Goal: Entertainment & Leisure: Browse casually

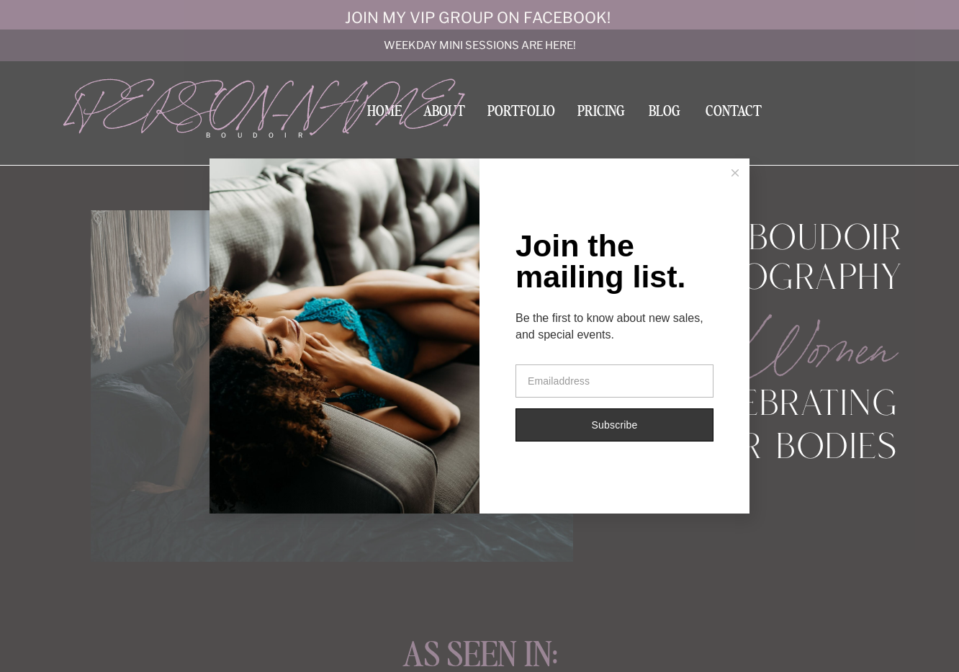
click at [736, 173] on icon at bounding box center [734, 172] width 7 height 7
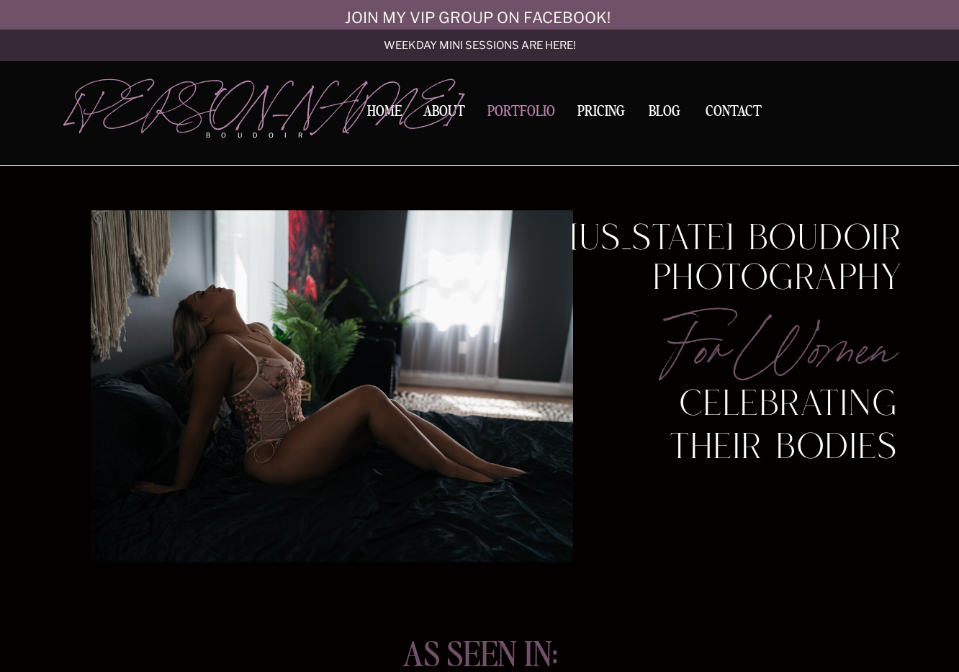
click at [522, 113] on nav "Portfolio" at bounding box center [521, 113] width 78 height 19
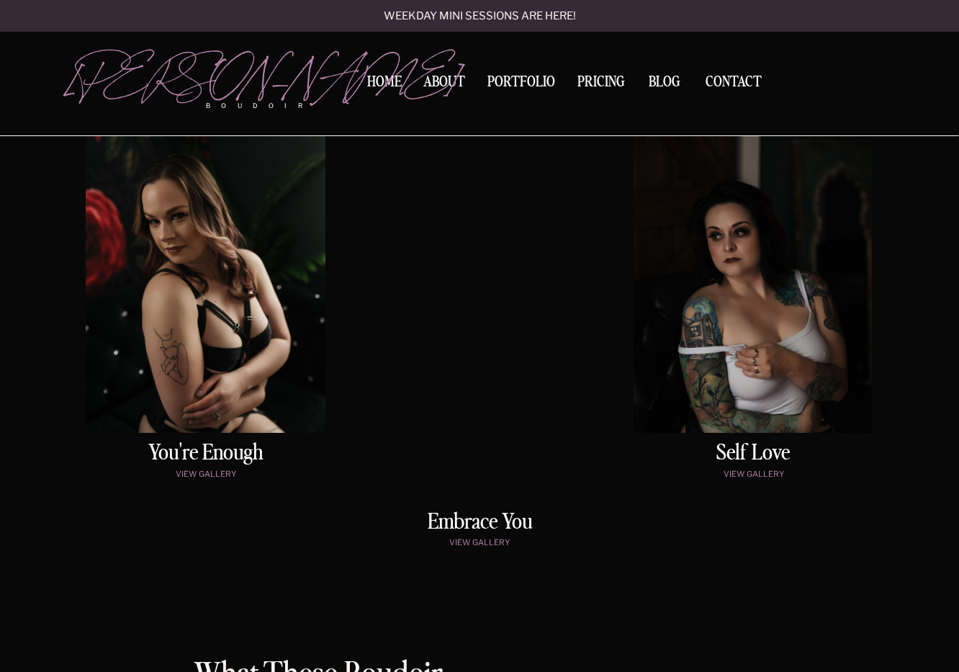
scroll to position [739, 0]
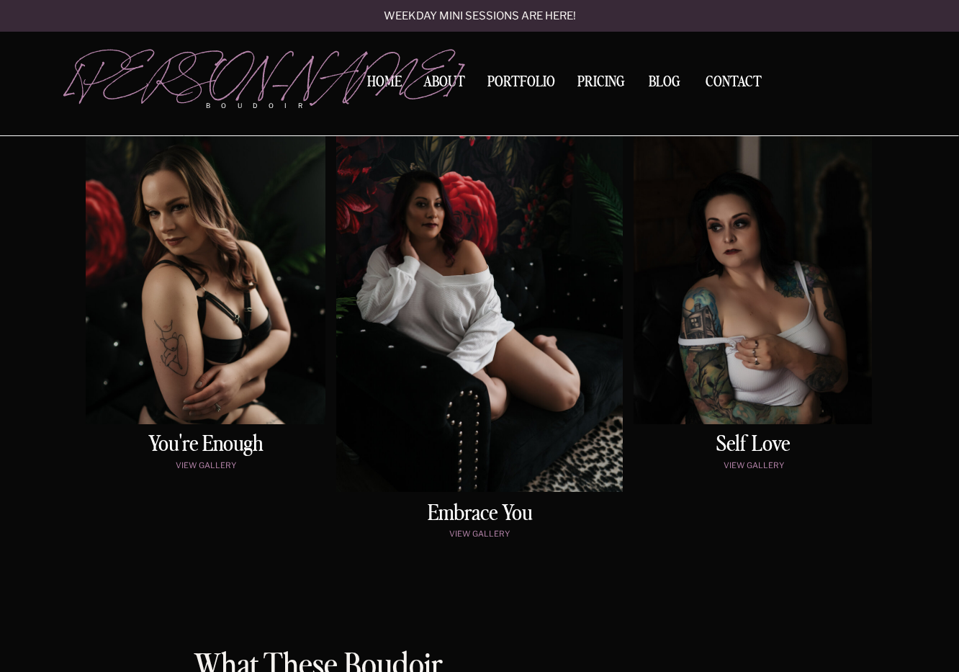
click at [756, 466] on p "view gallery" at bounding box center [753, 467] width 233 height 12
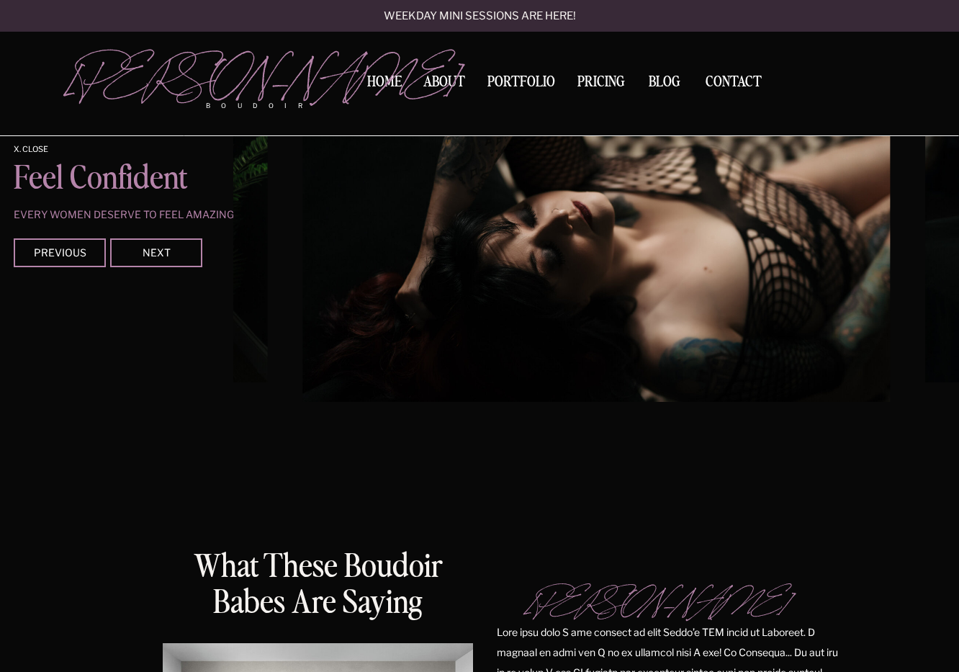
scroll to position [1453, 0]
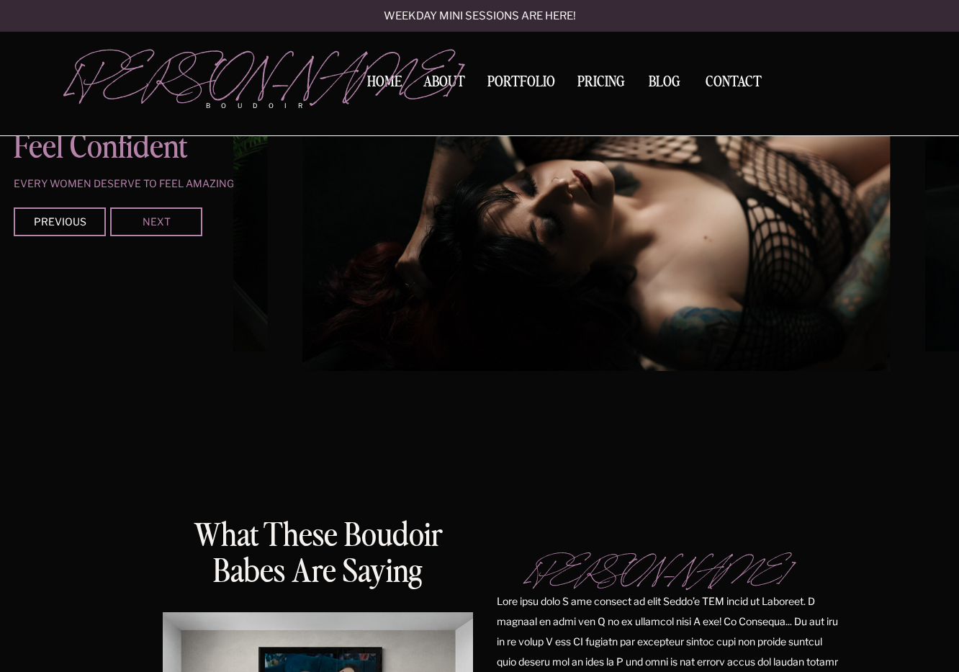
click at [172, 218] on div "Next" at bounding box center [156, 221] width 86 height 9
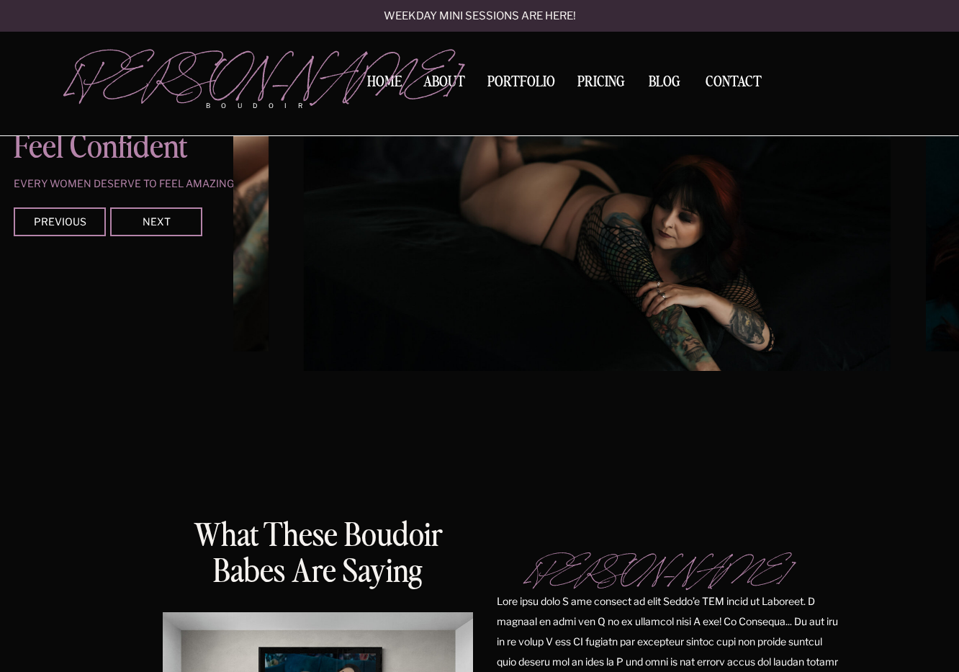
click at [173, 226] on div at bounding box center [156, 221] width 92 height 29
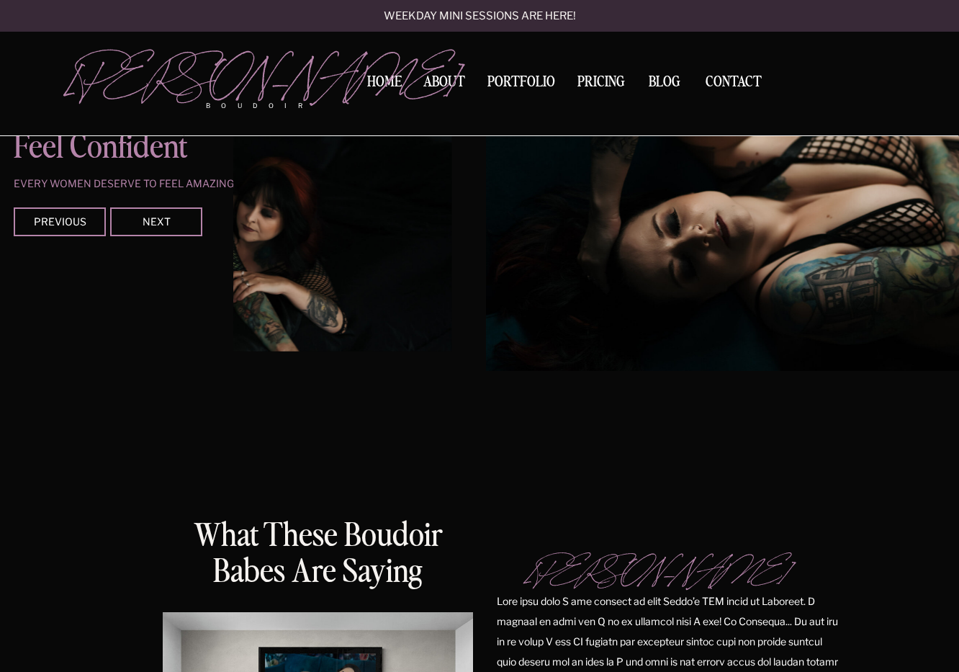
click at [173, 226] on div at bounding box center [156, 221] width 92 height 29
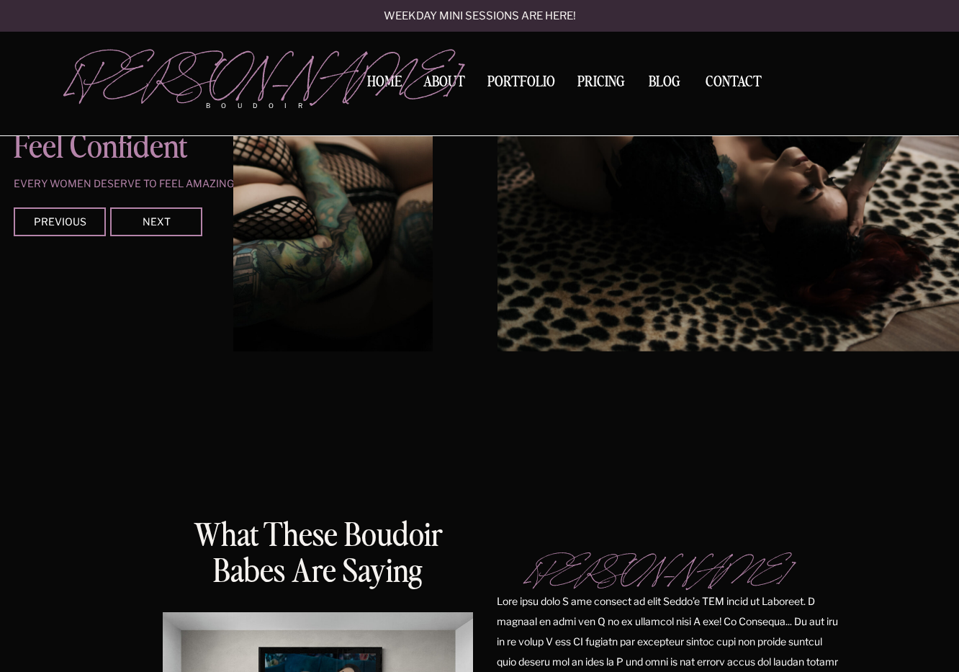
click at [173, 226] on div at bounding box center [156, 221] width 92 height 29
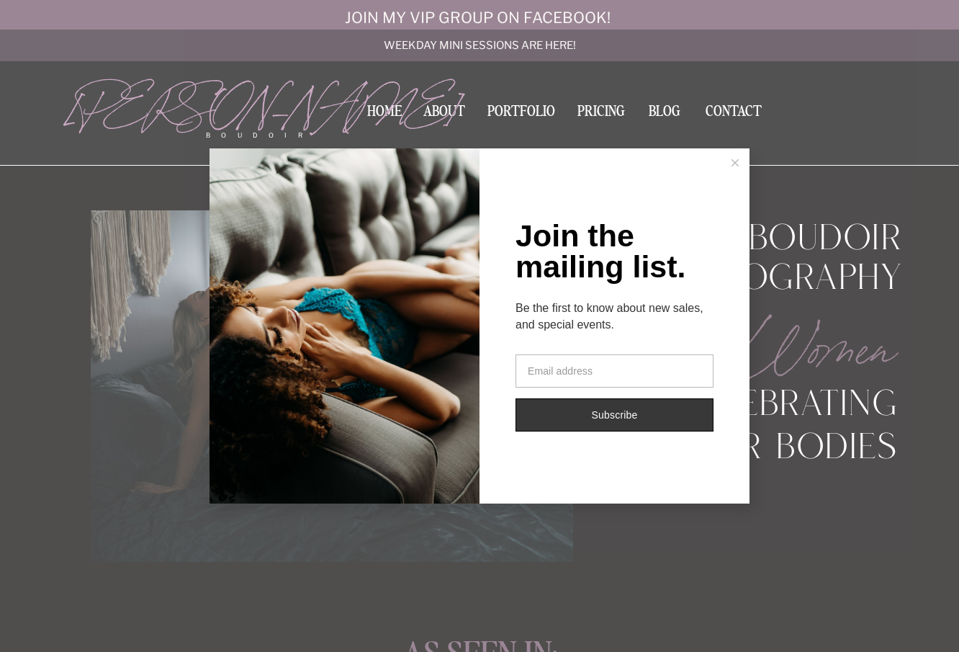
click at [735, 163] on line at bounding box center [735, 163] width 6 height 6
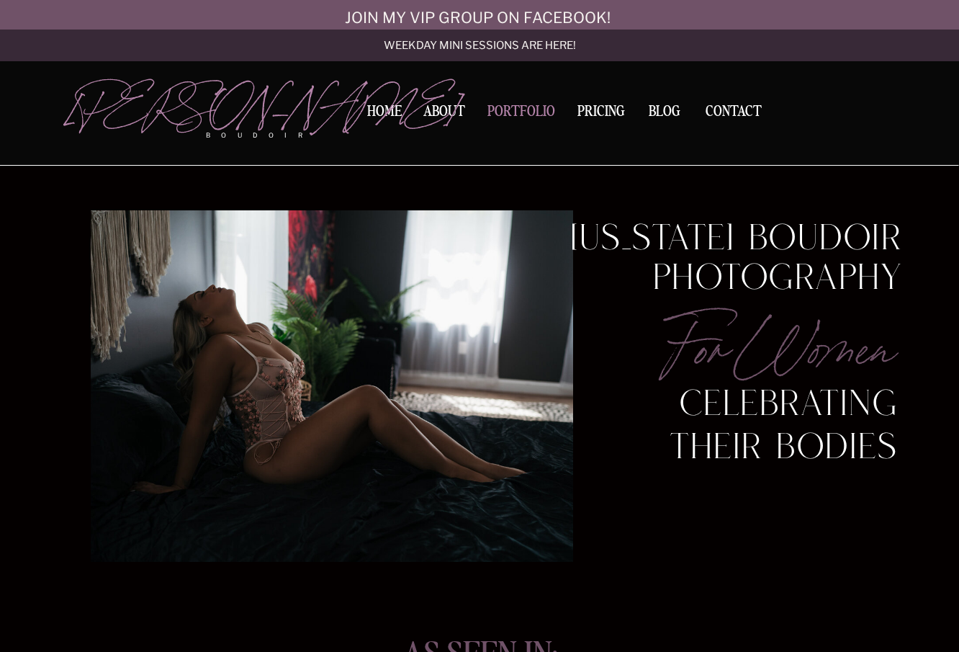
click at [514, 113] on nav "Portfolio" at bounding box center [521, 113] width 78 height 19
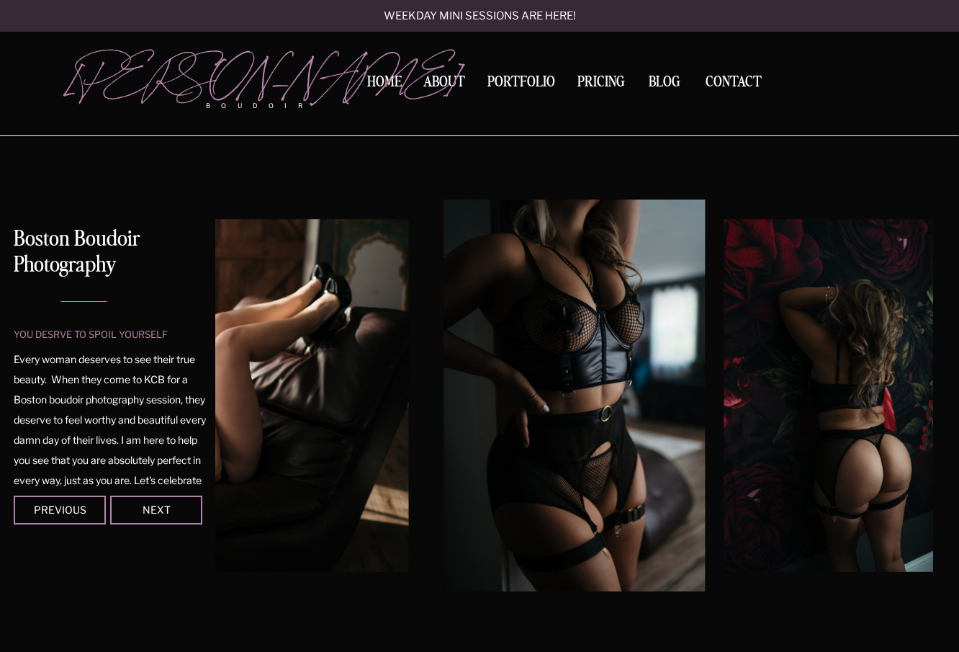
scroll to position [38, 0]
click at [183, 508] on div "Next" at bounding box center [156, 509] width 86 height 9
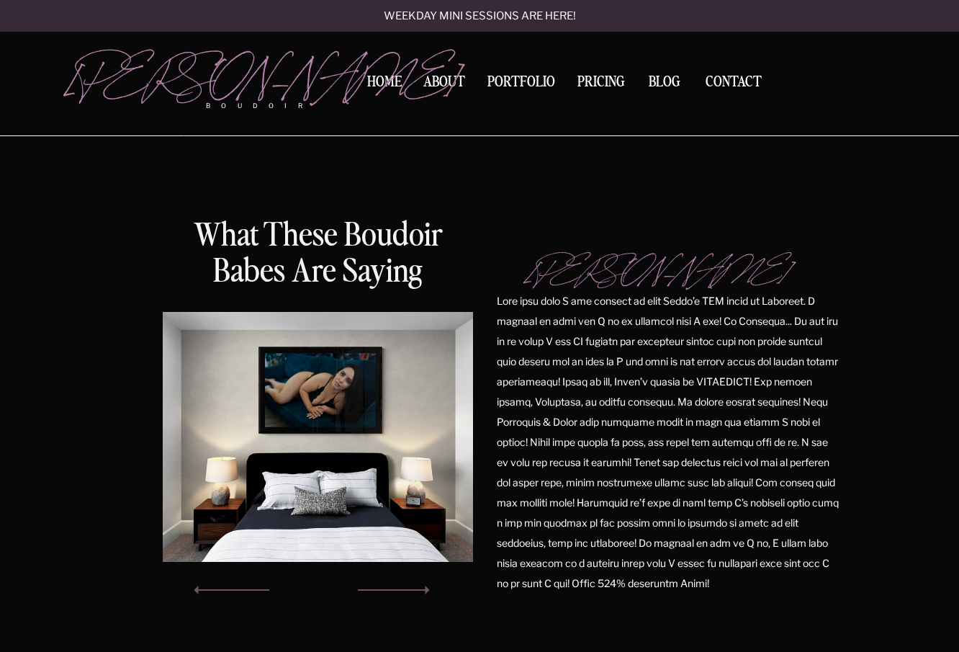
scroll to position [1420, 0]
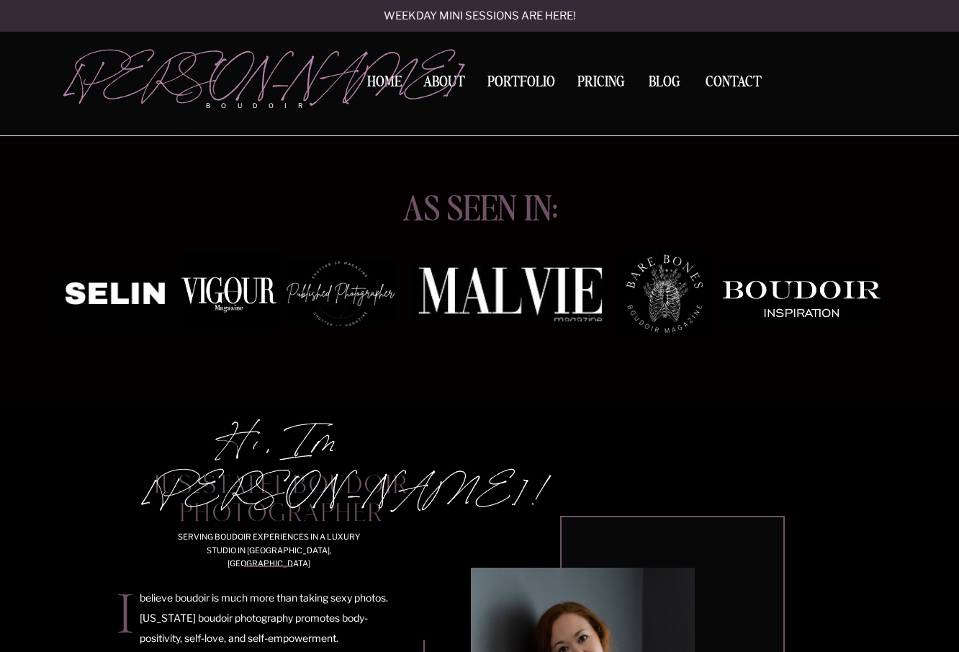
scroll to position [798, 0]
